Goal: Task Accomplishment & Management: Use online tool/utility

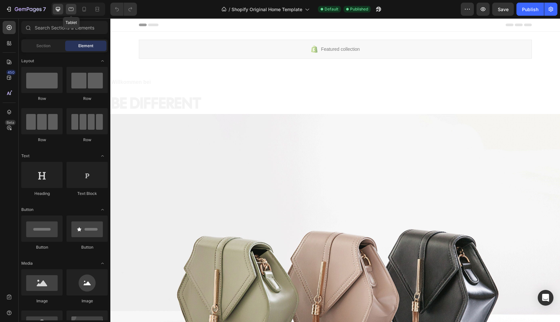
click at [70, 7] on icon at bounding box center [71, 9] width 7 height 7
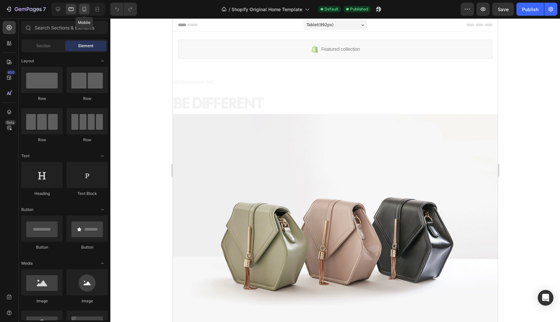
click at [84, 11] on icon at bounding box center [85, 9] width 4 height 5
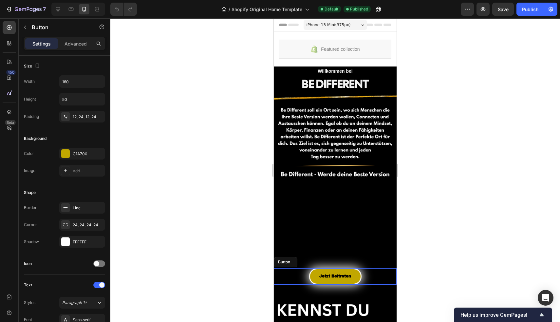
click at [368, 272] on div "Jetzt Beitreten Button" at bounding box center [335, 276] width 123 height 16
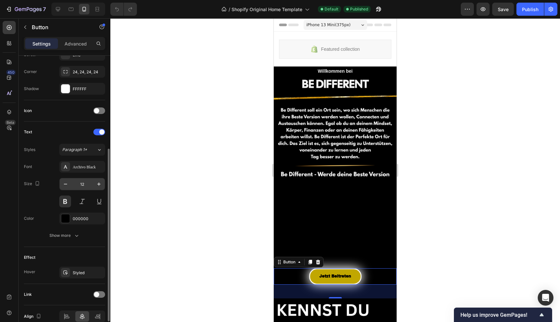
scroll to position [185, 0]
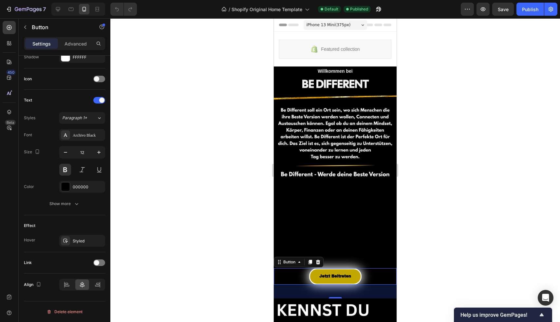
click at [297, 271] on div "Jetzt Beitreten Button 42" at bounding box center [335, 276] width 123 height 16
click at [100, 263] on div at bounding box center [99, 263] width 12 height 7
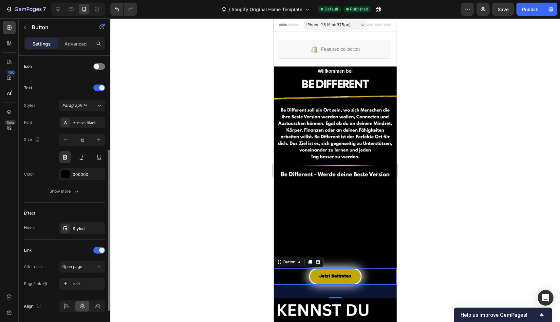
scroll to position [219, 0]
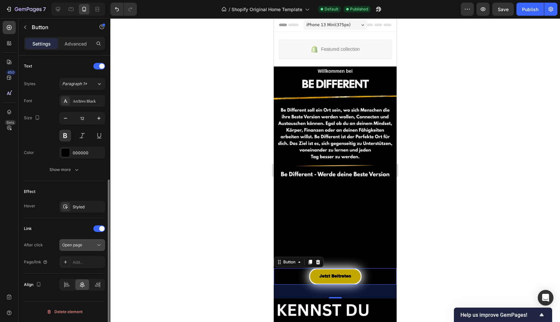
click at [81, 247] on span "Open page" at bounding box center [72, 245] width 20 height 5
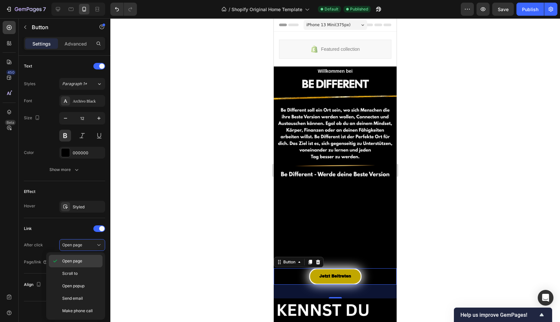
click at [78, 262] on span "Open page" at bounding box center [72, 261] width 20 height 6
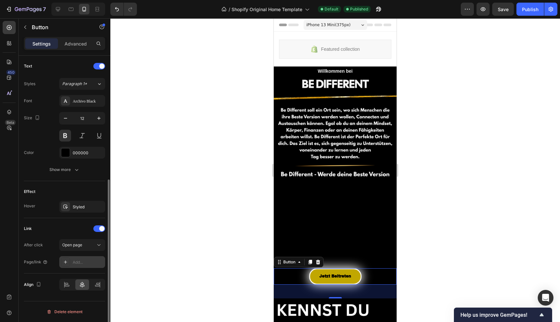
click at [79, 262] on div "Add..." at bounding box center [88, 263] width 31 height 6
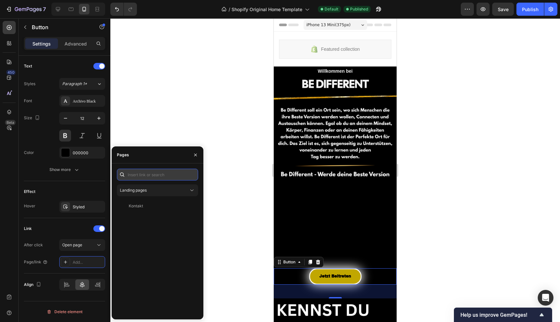
paste input "https://whop.com/checkout/plan_ORzWSwBMg8v2V?d2c=true"
type input "https://whop.com/checkout/plan_ORzWSwBMg8v2V?d2c=true"
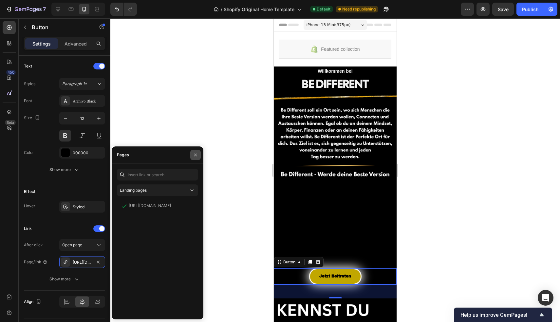
click at [198, 157] on button "button" at bounding box center [195, 155] width 10 height 10
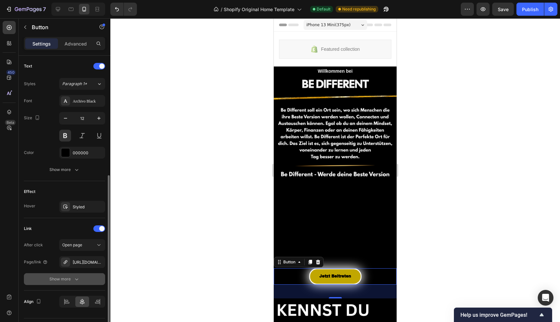
click at [70, 279] on div "Show more" at bounding box center [64, 279] width 30 height 7
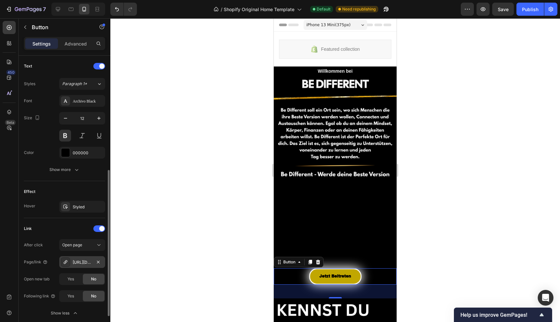
scroll to position [270, 0]
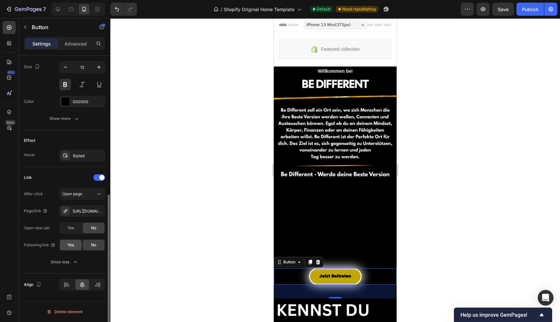
click at [71, 247] on span "Yes" at bounding box center [71, 245] width 7 height 6
click at [69, 228] on span "Yes" at bounding box center [71, 228] width 7 height 6
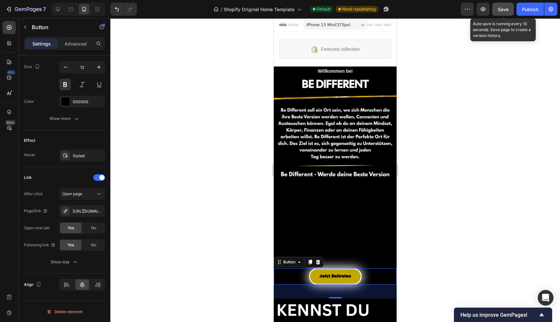
click at [501, 9] on span "Save" at bounding box center [503, 10] width 11 height 6
click at [167, 111] on div at bounding box center [335, 170] width 450 height 304
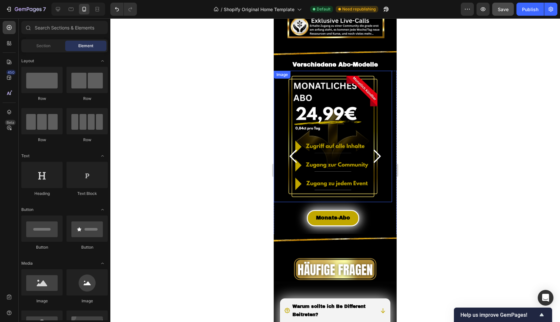
scroll to position [660, 0]
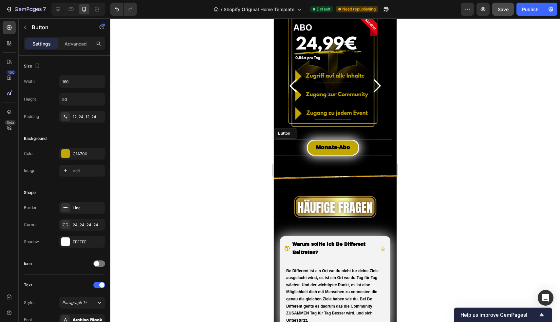
click at [297, 140] on div "Monats-Abo Button" at bounding box center [333, 148] width 118 height 16
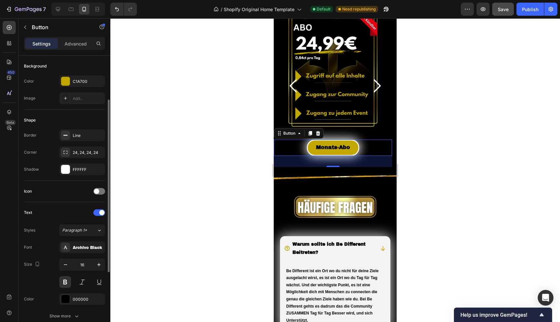
scroll to position [154, 0]
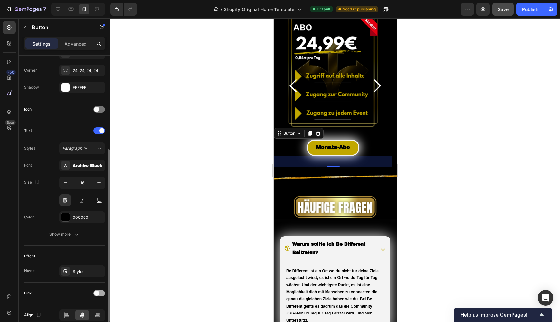
click at [97, 290] on div at bounding box center [99, 293] width 12 height 7
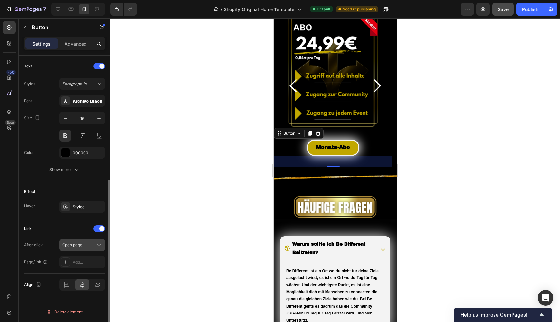
click at [78, 246] on span "Open page" at bounding box center [72, 245] width 20 height 5
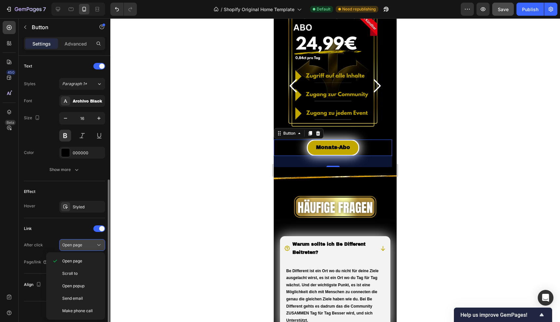
click at [78, 246] on span "Open page" at bounding box center [72, 245] width 20 height 5
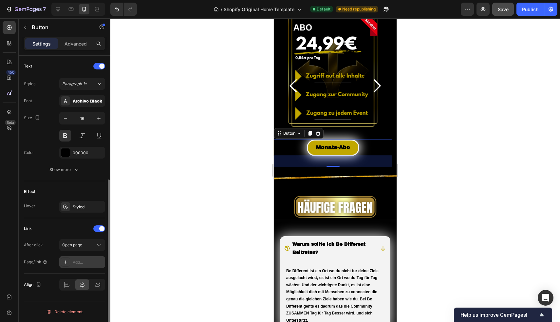
click at [78, 261] on div "Add..." at bounding box center [88, 263] width 31 height 6
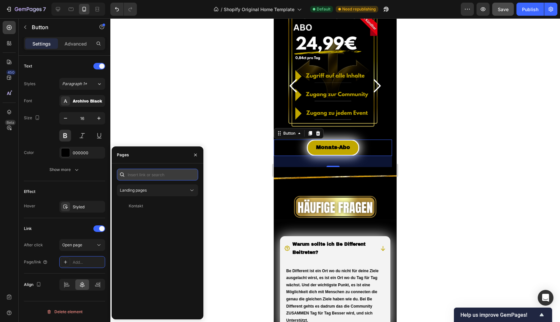
paste input "https://whop.com/checkout/plan_ORzWSwBMg8v2V?d2c=true"
type input "https://whop.com/checkout/plan_ORzWSwBMg8v2V?d2c=true"
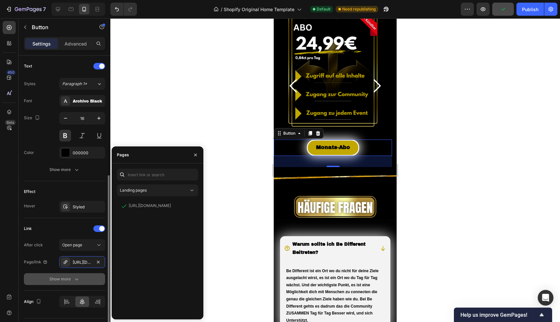
click at [68, 281] on div "Show more" at bounding box center [64, 279] width 30 height 7
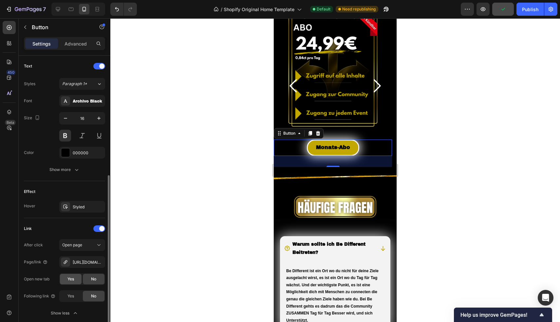
click at [71, 279] on span "Yes" at bounding box center [71, 279] width 7 height 6
click at [70, 297] on span "Yes" at bounding box center [71, 296] width 7 height 6
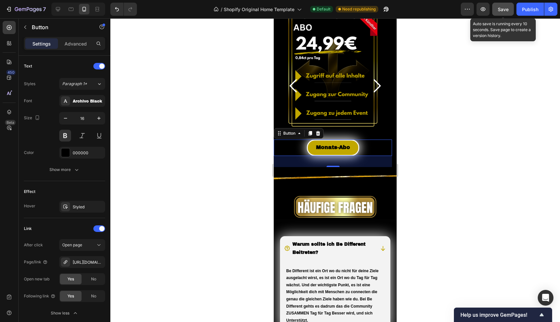
click at [502, 10] on span "Save" at bounding box center [503, 10] width 11 height 6
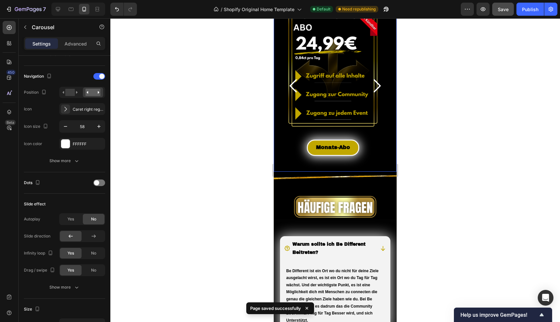
click at [375, 78] on icon "Carousel Next Arrow" at bounding box center [376, 85] width 19 height 19
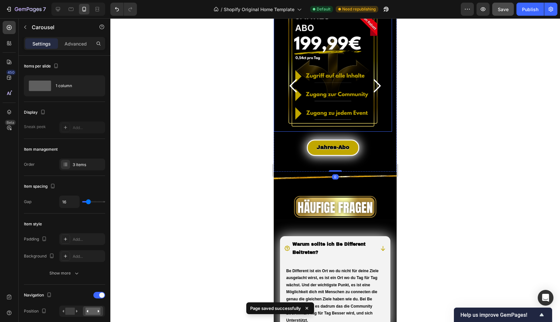
scroll to position [580, 0]
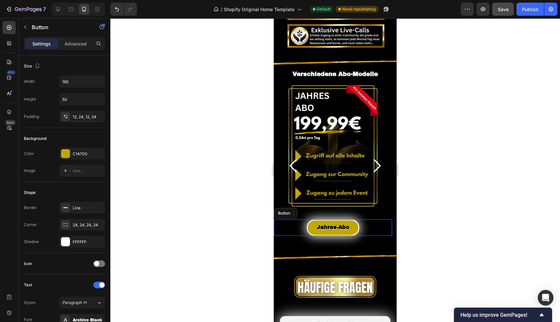
click at [295, 220] on div "Jahres-Abo Button" at bounding box center [333, 228] width 118 height 16
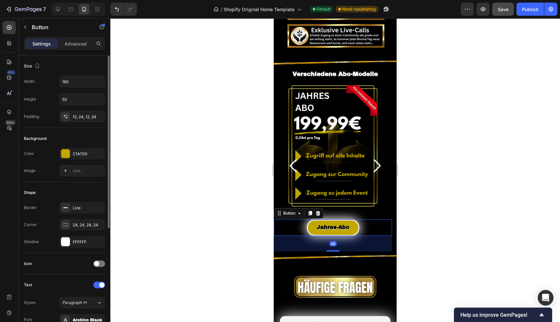
scroll to position [175, 0]
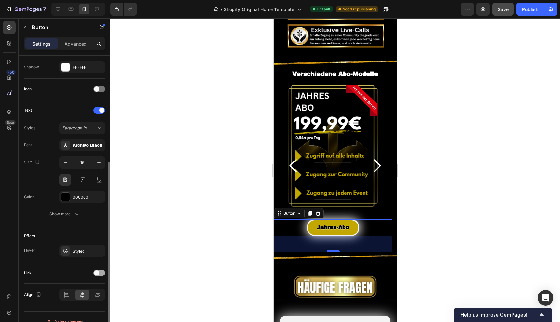
click at [97, 273] on span at bounding box center [96, 272] width 5 height 5
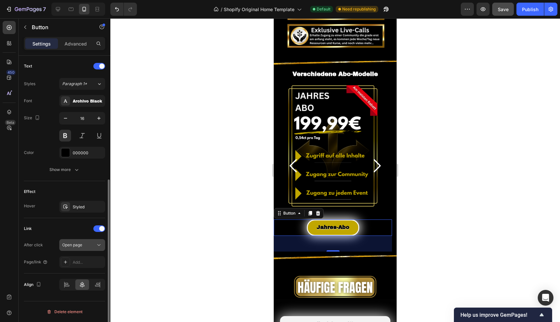
click at [77, 244] on span "Open page" at bounding box center [72, 245] width 20 height 5
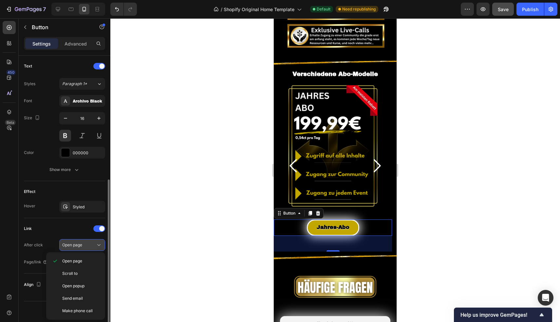
click at [75, 245] on span "Open page" at bounding box center [72, 245] width 20 height 5
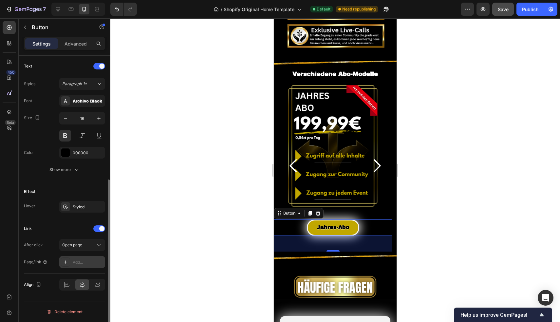
click at [75, 263] on div "Add..." at bounding box center [88, 263] width 31 height 6
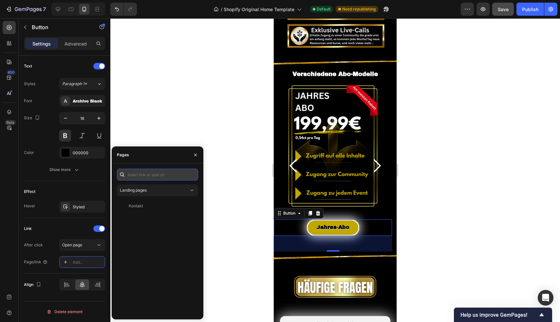
paste input "https://whop.com/checkout/plan_Rk0MIWRqgCfTY?d2c=true"
type input "https://whop.com/checkout/plan_Rk0MIWRqgCfTY?d2c=true"
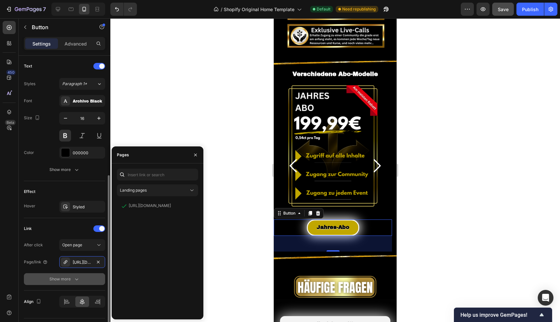
click at [64, 281] on div "Show more" at bounding box center [64, 279] width 30 height 7
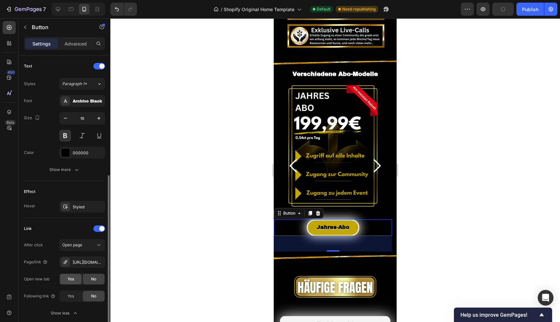
click at [75, 280] on div "Yes" at bounding box center [71, 279] width 22 height 10
click at [73, 296] on span "Yes" at bounding box center [71, 296] width 7 height 6
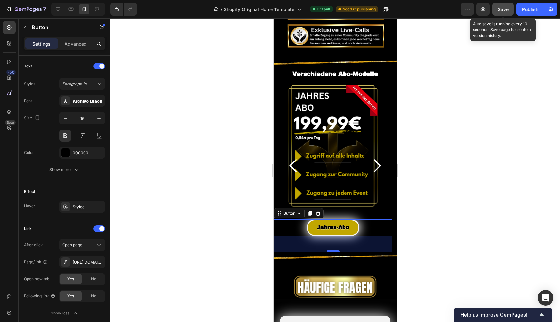
click at [506, 9] on span "Save" at bounding box center [503, 10] width 11 height 6
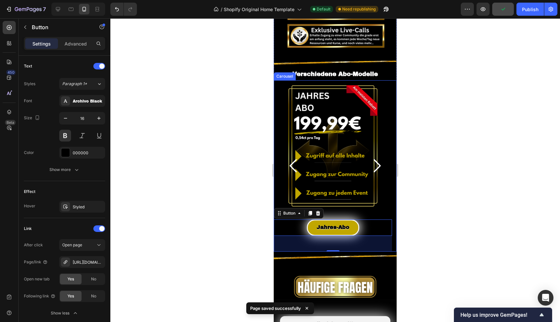
click at [374, 161] on icon "Carousel Next Arrow" at bounding box center [376, 165] width 19 height 19
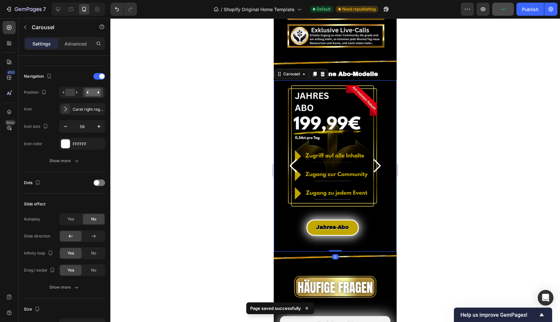
scroll to position [0, 0]
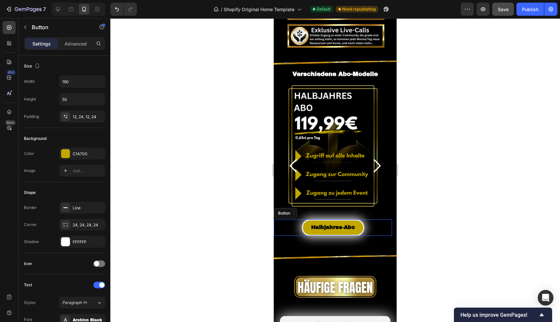
click at [292, 220] on div "Halbjahres-Abo Button" at bounding box center [333, 228] width 118 height 16
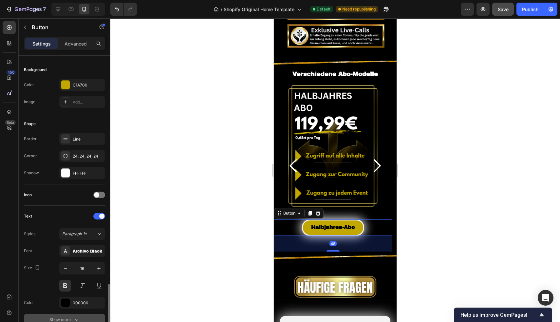
scroll to position [185, 0]
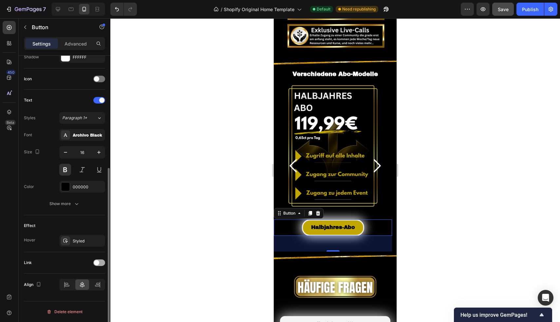
click at [98, 264] on span at bounding box center [96, 262] width 5 height 5
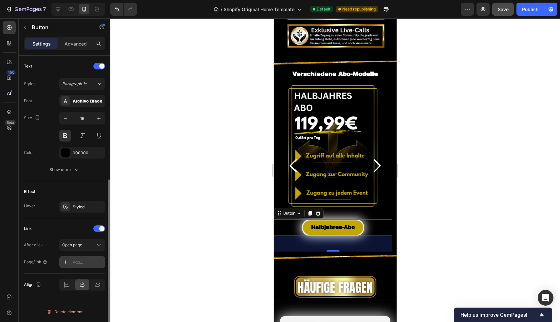
click at [75, 265] on div "Add..." at bounding box center [88, 263] width 31 height 6
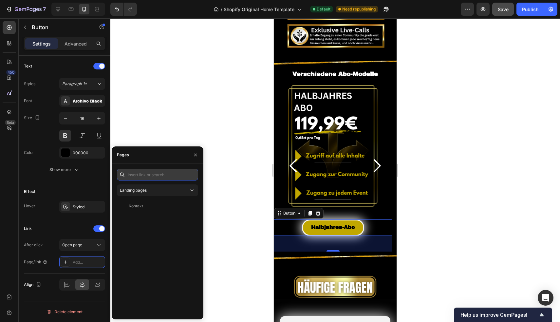
paste input "https://whop.com/checkout/plan_pWn4DRNhCEbpT?d2c=true"
type input "https://whop.com/checkout/plan_pWn4DRNhCEbpT?d2c=true"
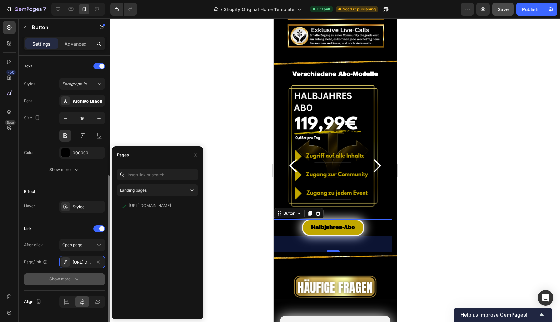
click at [67, 281] on div "Show more" at bounding box center [64, 279] width 30 height 7
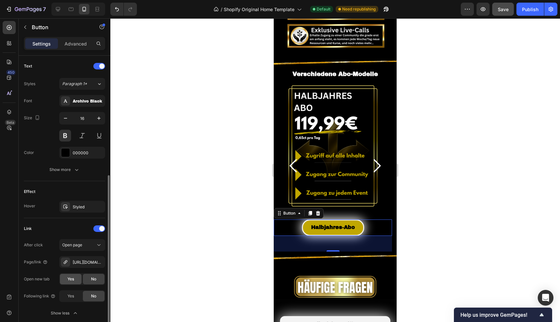
click at [68, 279] on span "Yes" at bounding box center [71, 279] width 7 height 6
click at [73, 298] on span "Yes" at bounding box center [71, 296] width 7 height 6
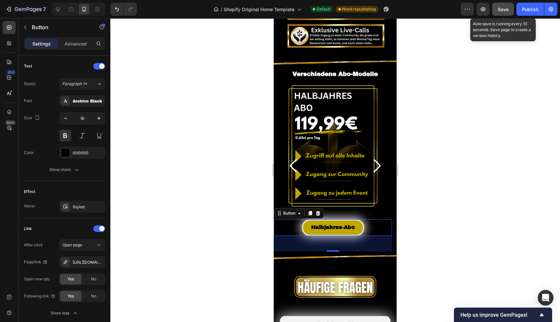
click at [505, 13] on button "Save" at bounding box center [504, 9] width 22 height 13
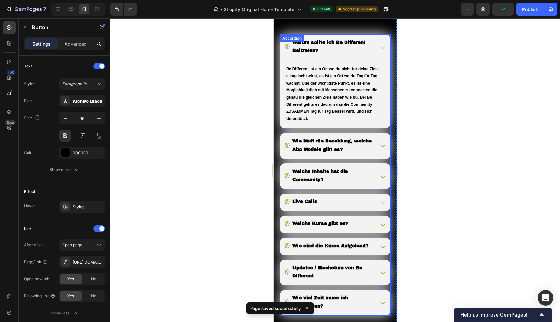
scroll to position [1015, 0]
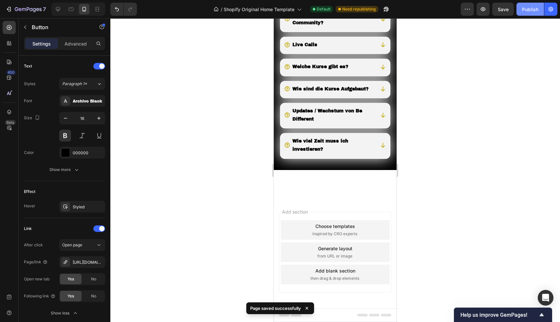
click at [524, 10] on div "Publish" at bounding box center [530, 9] width 16 height 7
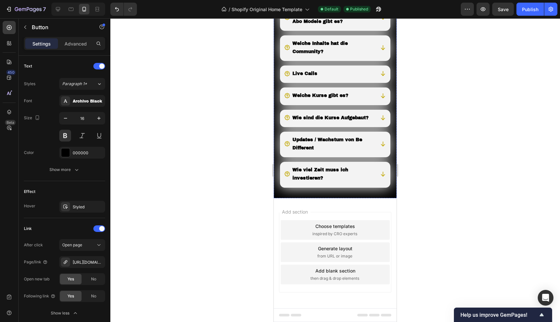
scroll to position [672, 0]
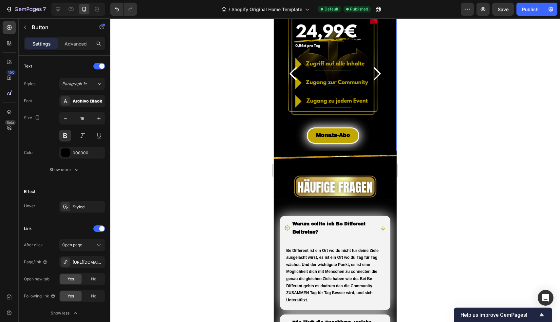
click at [374, 68] on icon "Carousel Next Arrow" at bounding box center [377, 73] width 7 height 13
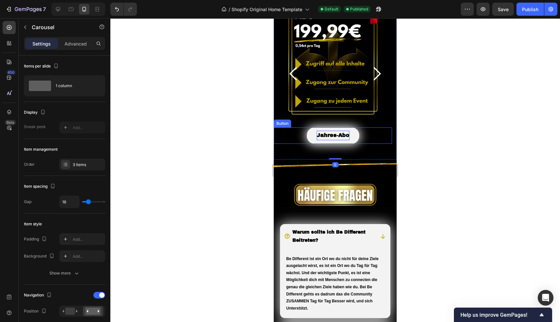
click at [328, 131] on p "Jahres-Abo" at bounding box center [333, 136] width 33 height 10
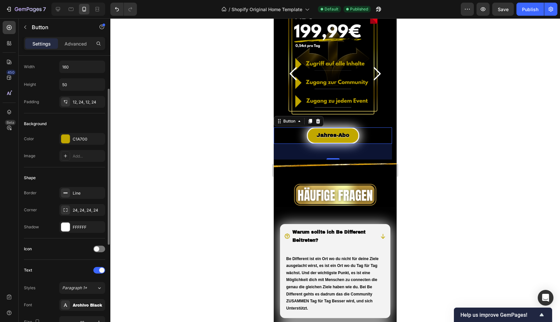
scroll to position [87, 0]
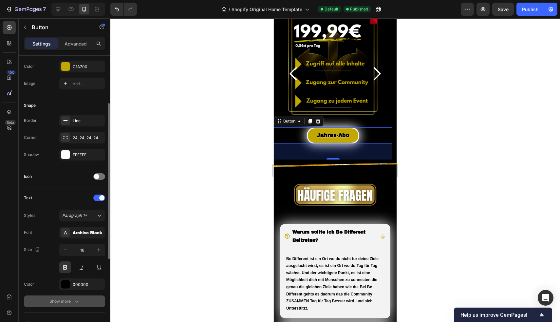
click at [64, 300] on div "Show more" at bounding box center [64, 301] width 30 height 7
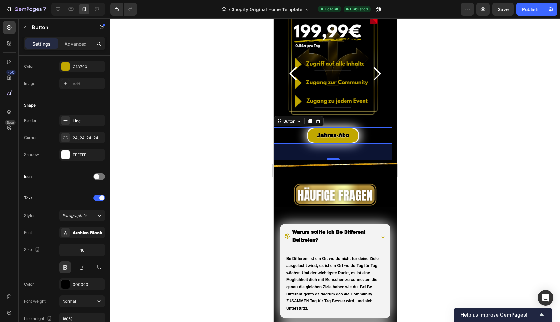
scroll to position [276, 0]
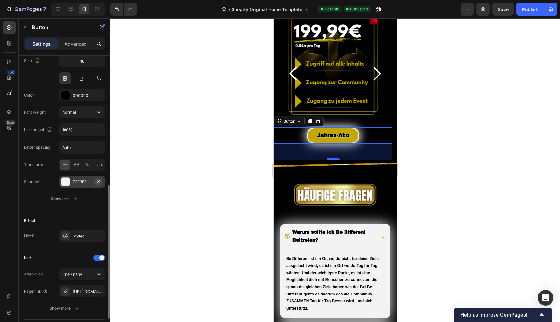
click at [98, 182] on icon "button" at bounding box center [98, 181] width 3 height 3
click at [180, 120] on div at bounding box center [335, 170] width 450 height 304
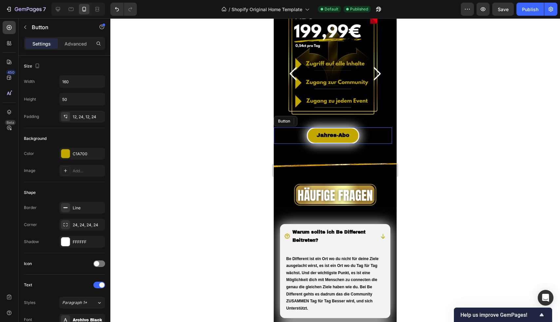
click at [289, 127] on div "Jahres-Abo Button" at bounding box center [333, 135] width 118 height 16
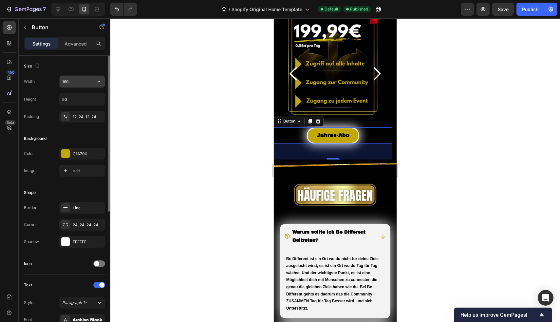
click at [81, 81] on input "160" at bounding box center [82, 82] width 45 height 12
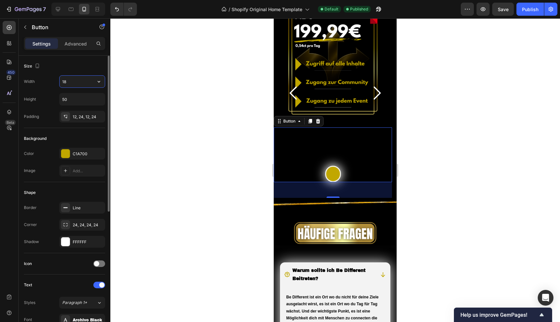
type input "180"
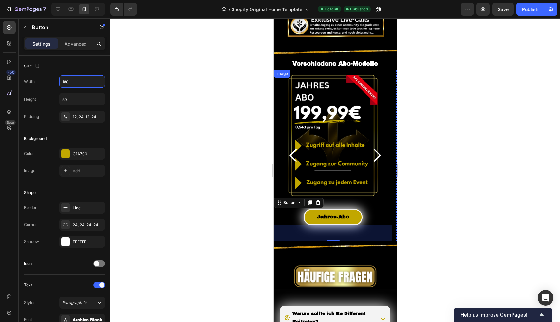
scroll to position [521, 0]
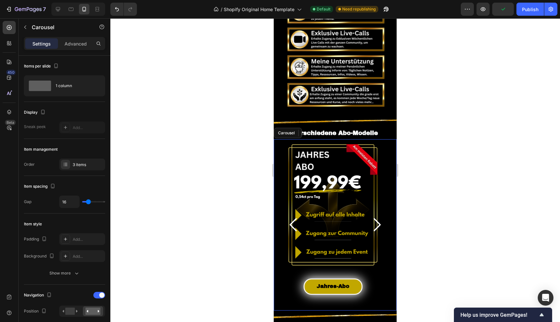
click at [375, 218] on icon "Carousel Next Arrow" at bounding box center [377, 224] width 7 height 13
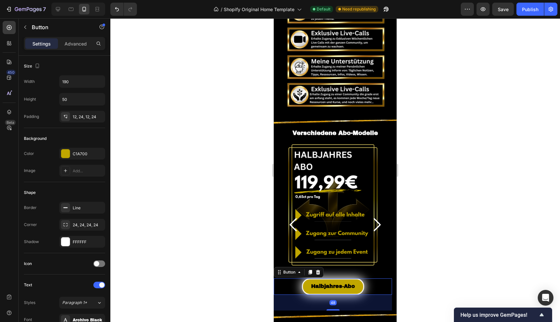
click at [380, 281] on div "Halbjahres-Abo Button 48" at bounding box center [333, 287] width 118 height 16
click at [81, 83] on input "190" at bounding box center [82, 82] width 45 height 12
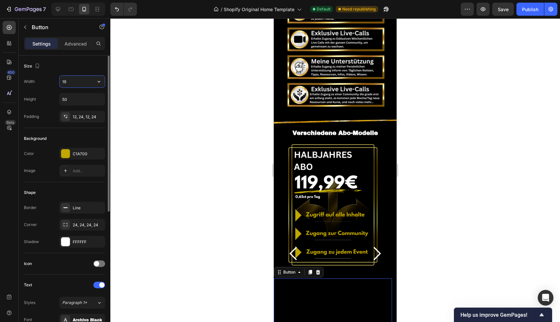
type input "1"
type input "210"
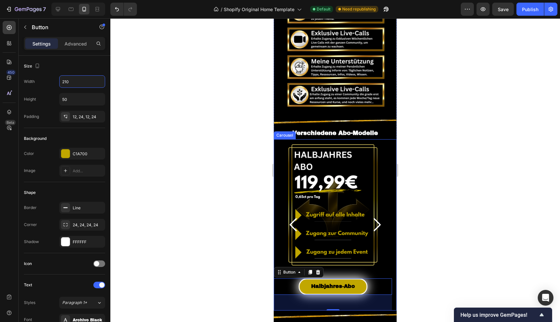
click at [377, 218] on icon "Carousel Next Arrow" at bounding box center [376, 224] width 19 height 19
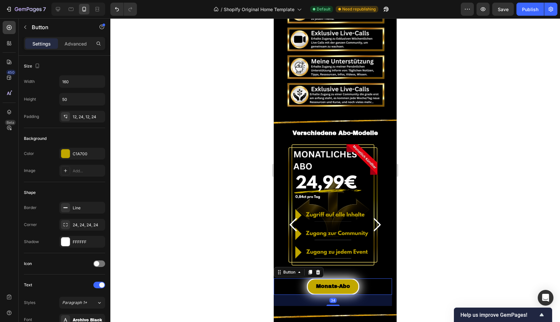
click at [372, 281] on div "Monats-Abo Button 34" at bounding box center [333, 287] width 118 height 16
click at [78, 83] on input "160" at bounding box center [82, 82] width 45 height 12
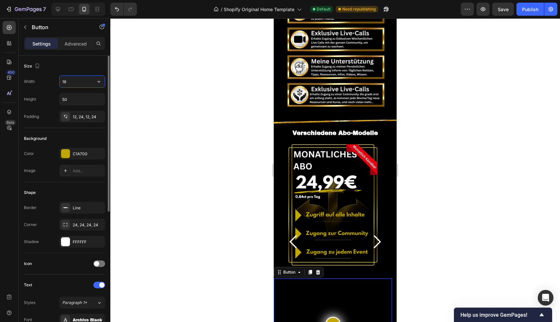
type input "180"
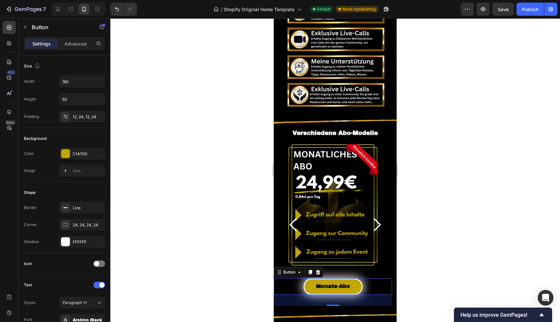
click at [218, 158] on div at bounding box center [335, 170] width 450 height 304
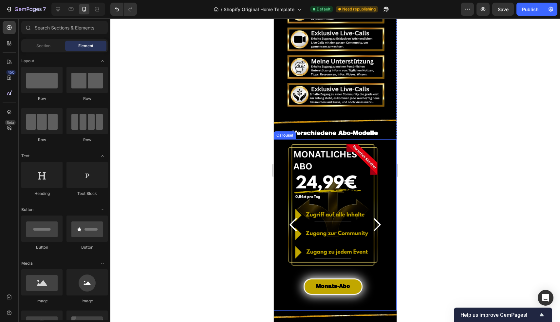
click at [372, 217] on icon "Carousel Next Arrow" at bounding box center [376, 224] width 19 height 19
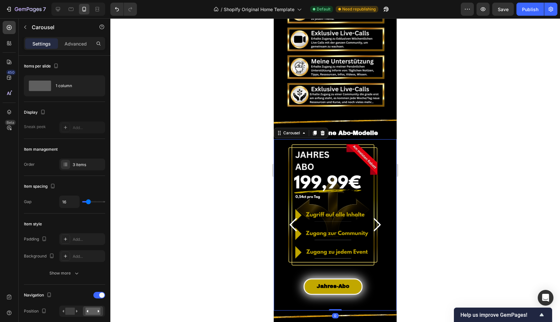
click at [372, 217] on icon "Carousel Next Arrow" at bounding box center [376, 224] width 19 height 19
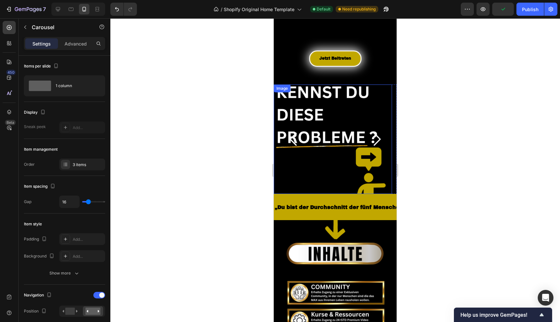
scroll to position [196, 0]
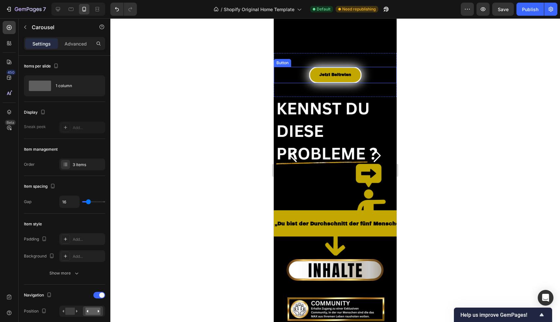
click at [366, 72] on div "Jetzt Beitreten Button" at bounding box center [335, 75] width 123 height 16
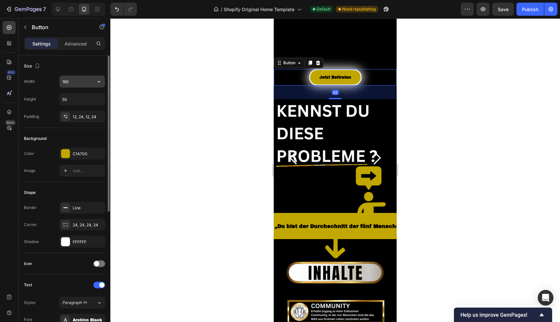
click at [78, 83] on input "160" at bounding box center [82, 82] width 45 height 12
type input "180"
click at [444, 81] on div at bounding box center [335, 170] width 450 height 304
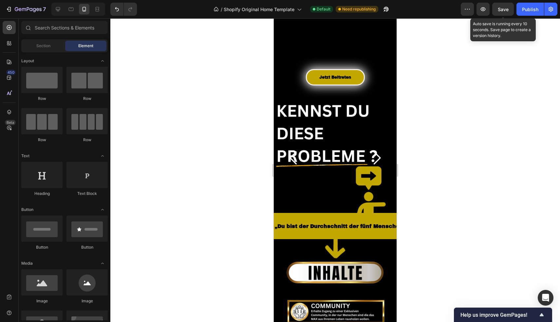
click at [505, 11] on span "Save" at bounding box center [503, 10] width 11 height 6
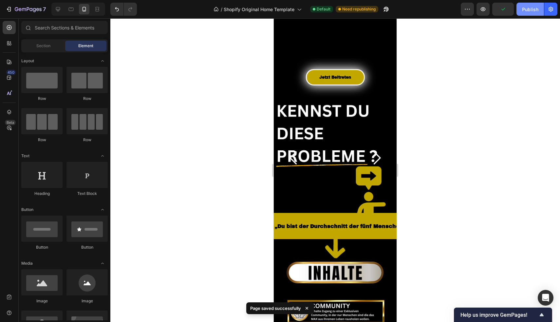
click at [521, 10] on button "Publish" at bounding box center [531, 9] width 28 height 13
click at [216, 86] on div at bounding box center [335, 170] width 450 height 304
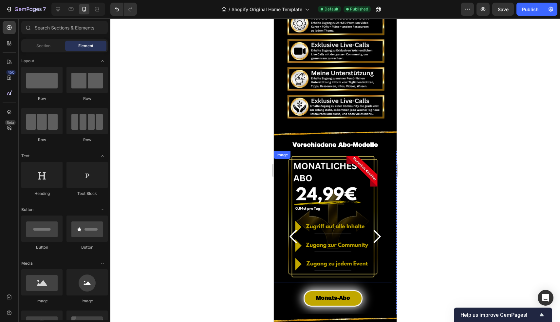
scroll to position [703, 0]
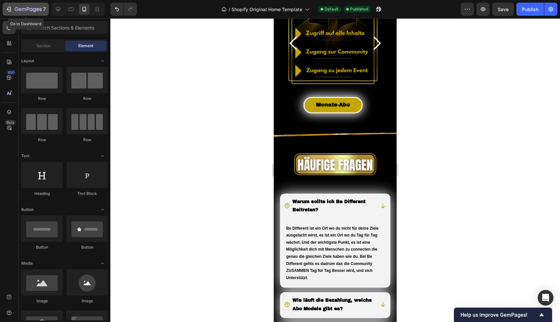
click at [13, 10] on div "7" at bounding box center [26, 9] width 40 height 8
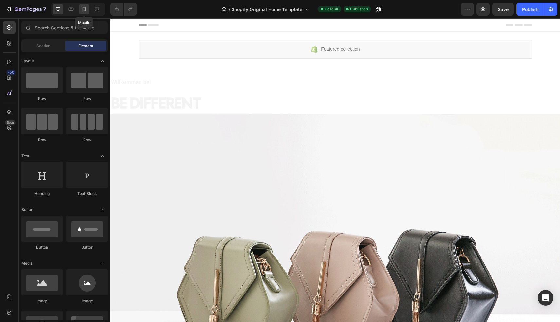
click at [87, 8] on icon at bounding box center [84, 9] width 7 height 7
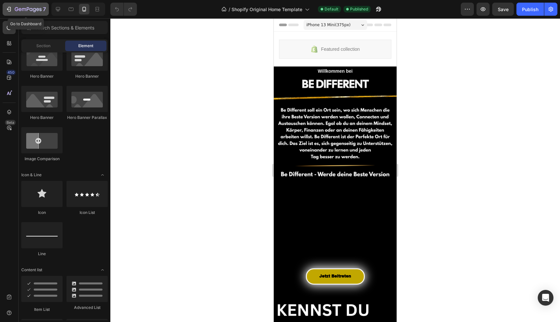
click at [10, 5] on button "7" at bounding box center [26, 9] width 46 height 13
